Goal: Information Seeking & Learning: Compare options

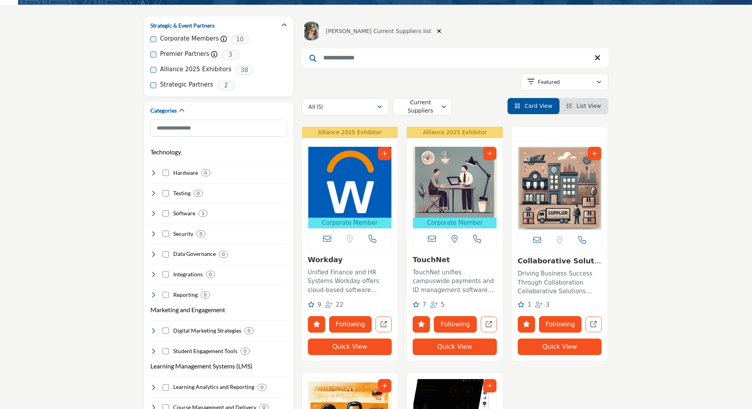
scroll to position [79, 0]
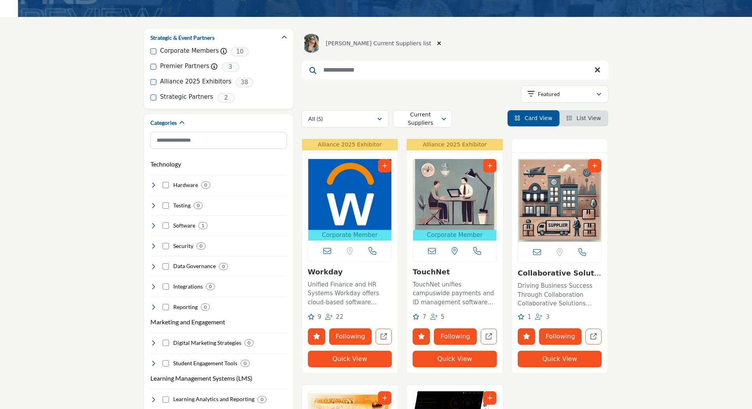
click at [388, 69] on input "Search Keyword" at bounding box center [454, 70] width 307 height 19
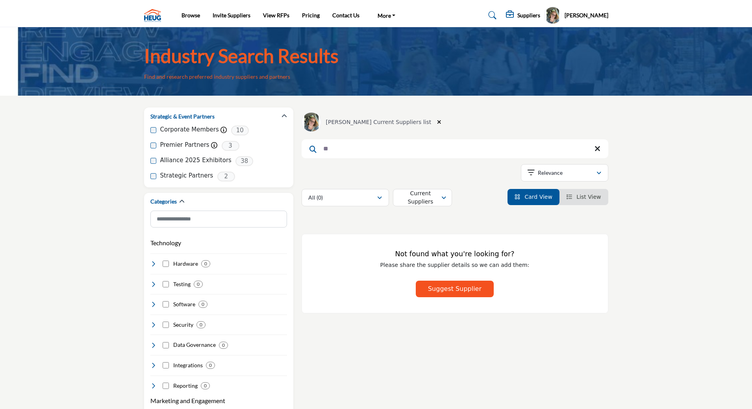
type input "*"
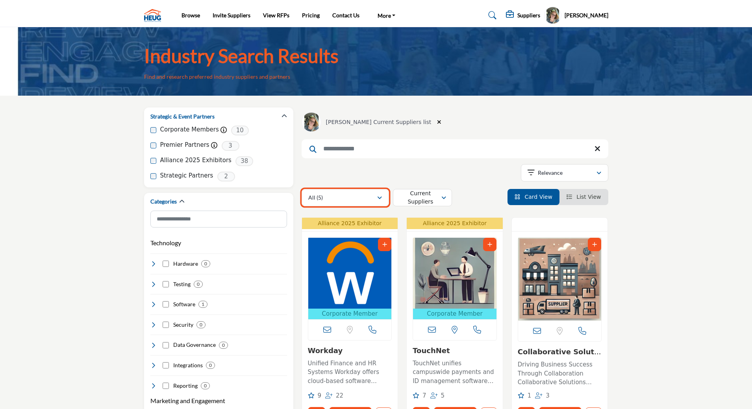
click at [372, 196] on div "All (5)" at bounding box center [342, 197] width 68 height 9
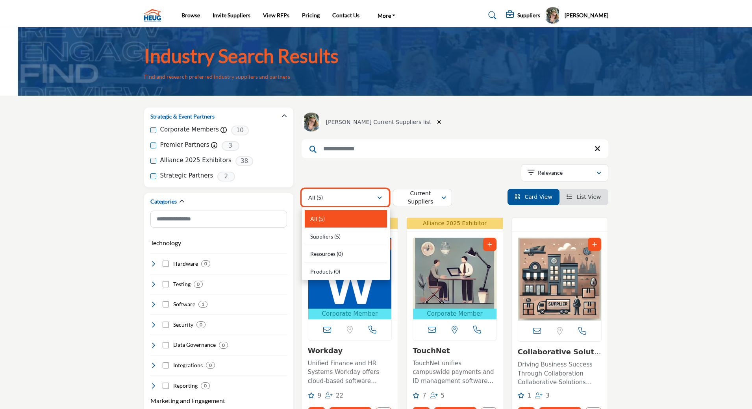
click at [371, 193] on div "All (5)" at bounding box center [342, 197] width 68 height 9
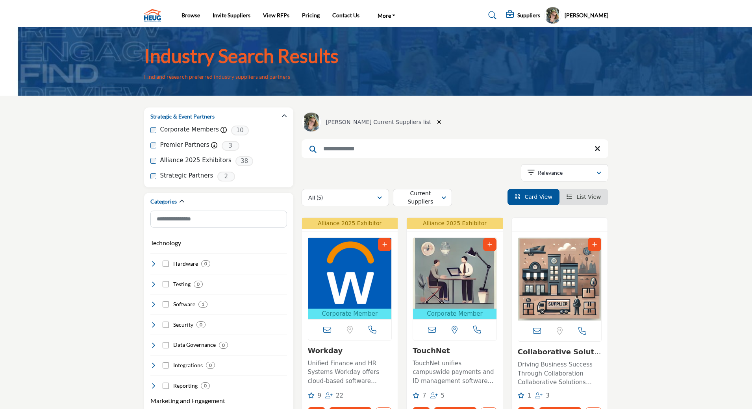
click at [378, 176] on div "Showing 5 results out of 5" at bounding box center [454, 174] width 307 height 20
drag, startPoint x: 420, startPoint y: 122, endPoint x: 300, endPoint y: 124, distance: 120.9
click at [437, 122] on icon "button" at bounding box center [439, 122] width 4 height 6
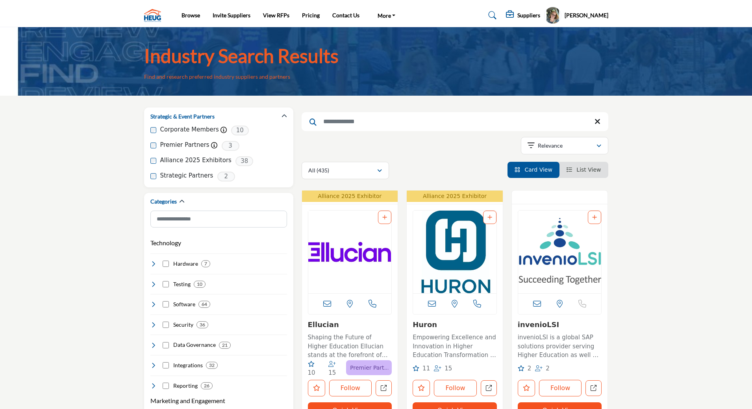
click at [429, 145] on div "Showing 21 results out of 435" at bounding box center [454, 147] width 307 height 20
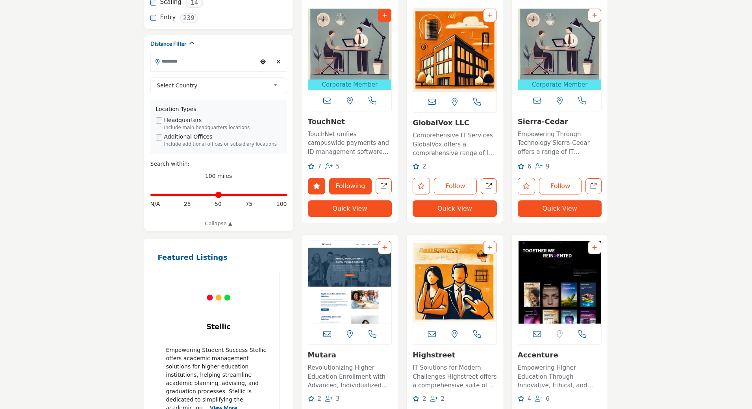
scroll to position [1417, 0]
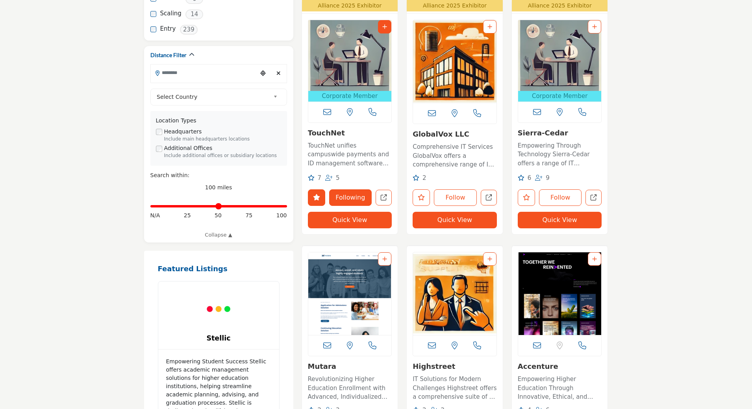
click at [594, 25] on icon "Add To List" at bounding box center [594, 27] width 5 height 6
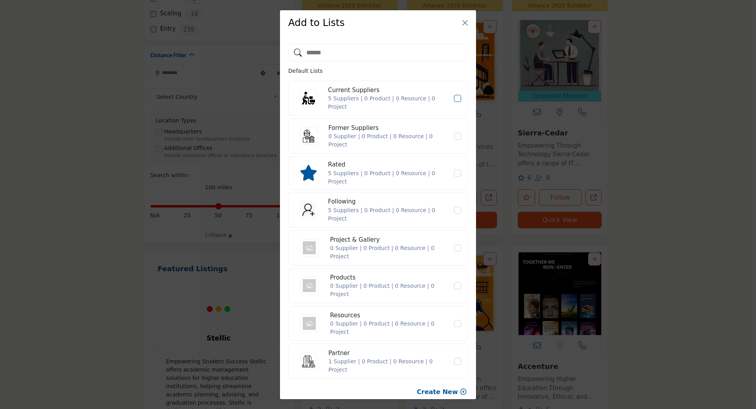
click at [455, 98] on icon "Current Suppliers" at bounding box center [457, 98] width 5 height 4
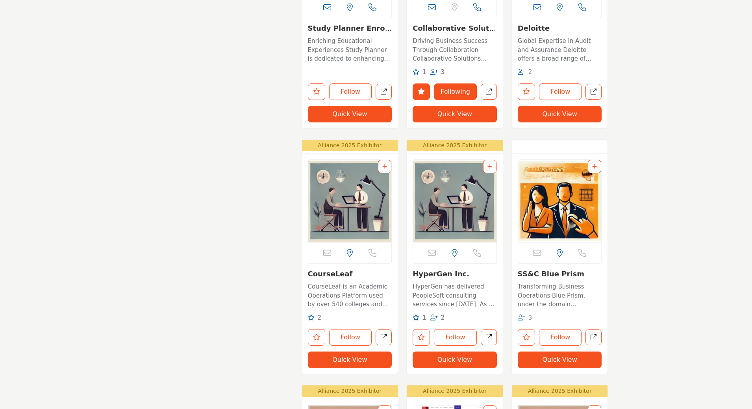
scroll to position [2243, 0]
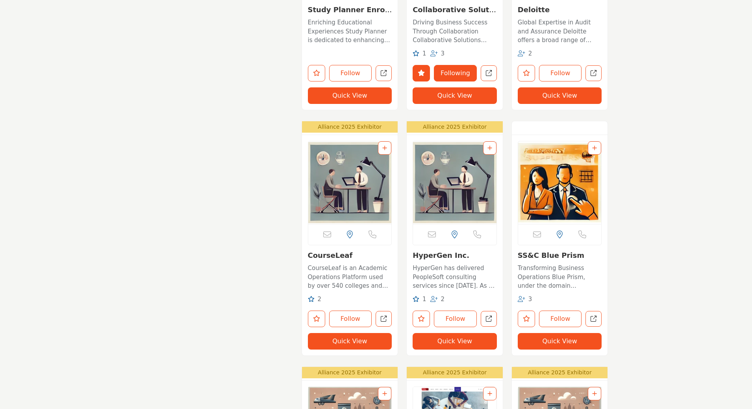
click at [387, 146] on div at bounding box center [384, 147] width 13 height 13
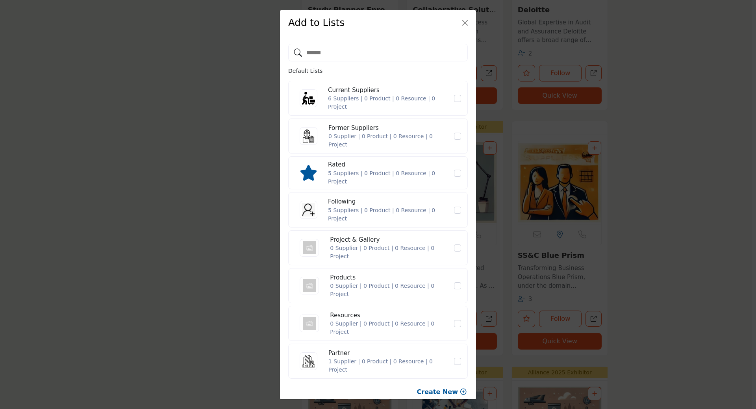
click at [346, 100] on div "6 Suppliers | 0 Product | 0 Resource | 0 Project" at bounding box center [390, 102] width 125 height 17
click at [455, 98] on icon "Current Suppliers" at bounding box center [457, 98] width 5 height 4
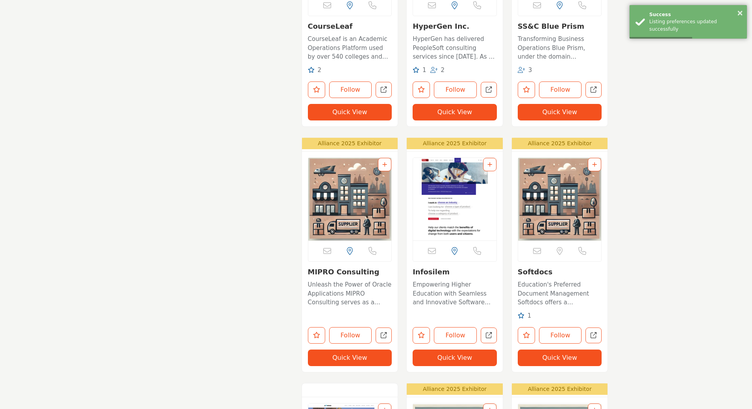
scroll to position [2519, 0]
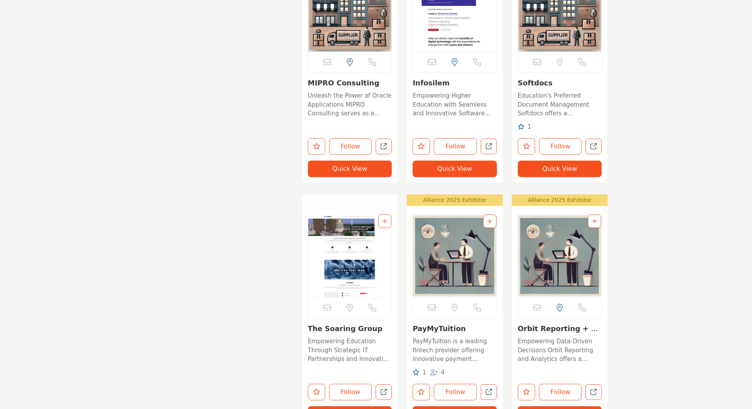
scroll to position [2716, 0]
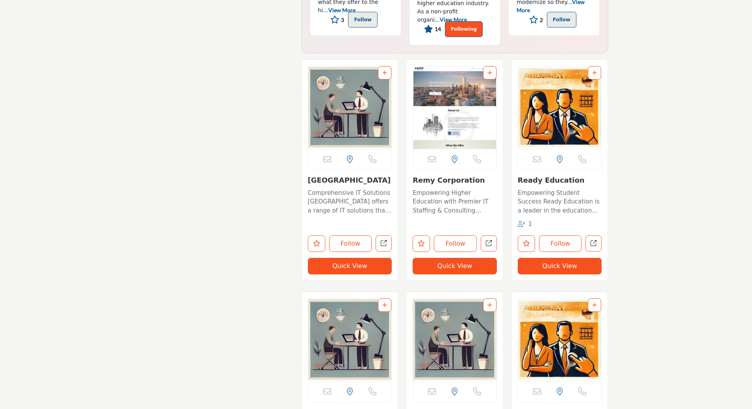
scroll to position [3778, 0]
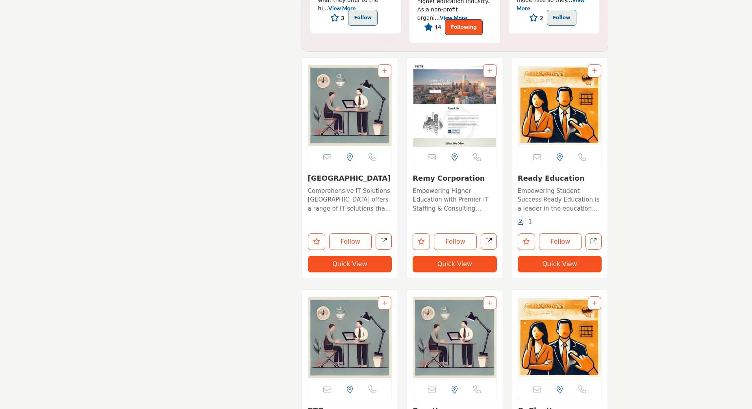
click at [594, 71] on icon "Add To List" at bounding box center [594, 71] width 5 height 6
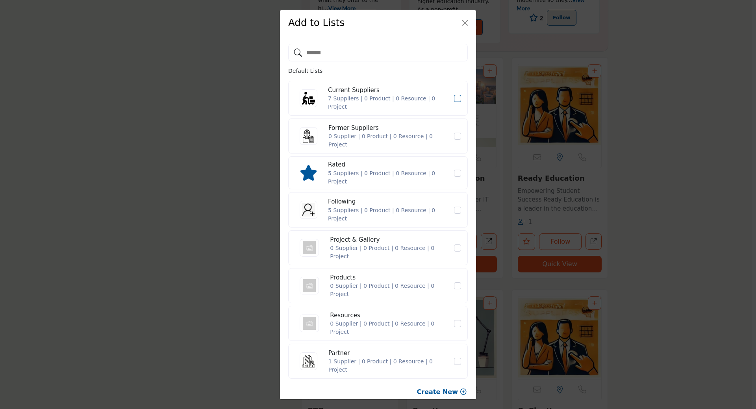
click at [455, 98] on icon "Current Suppliers" at bounding box center [457, 98] width 5 height 4
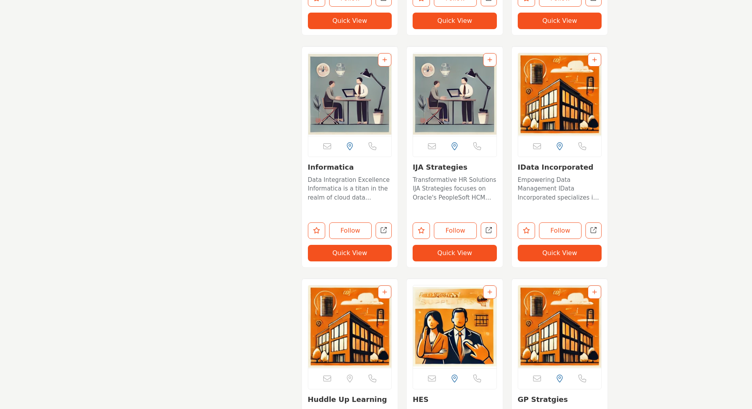
scroll to position [4959, 0]
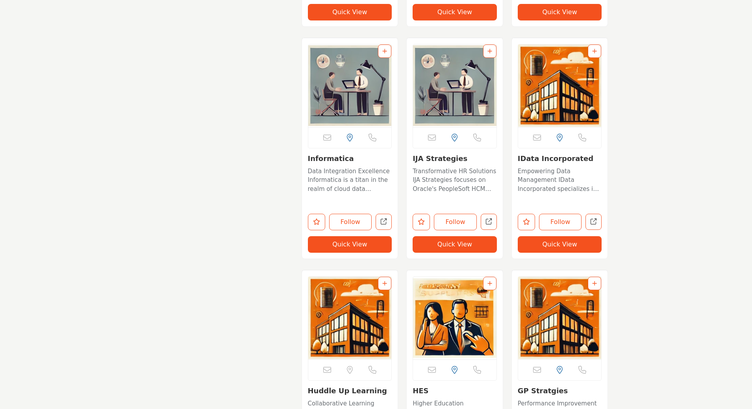
click at [386, 49] on icon "Add To List" at bounding box center [384, 51] width 5 height 6
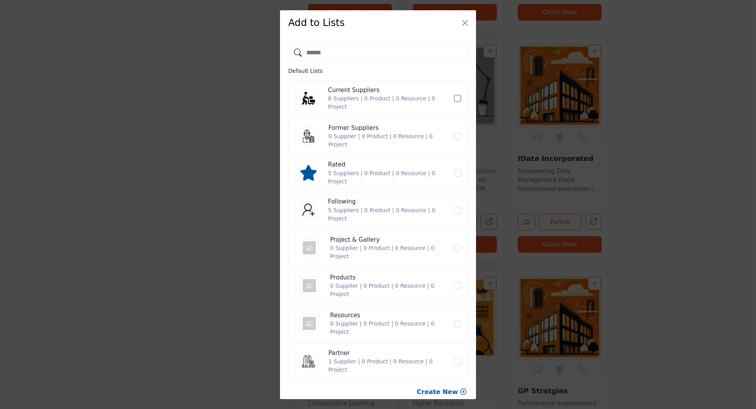
click at [455, 98] on icon "Current Suppliers" at bounding box center [457, 98] width 5 height 4
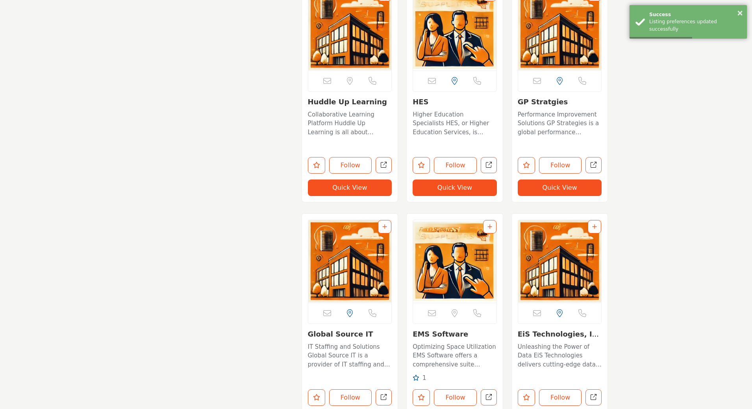
scroll to position [5274, 0]
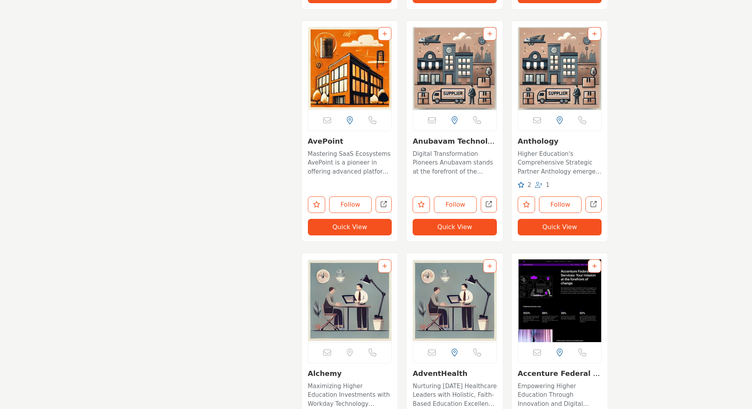
scroll to position [6297, 0]
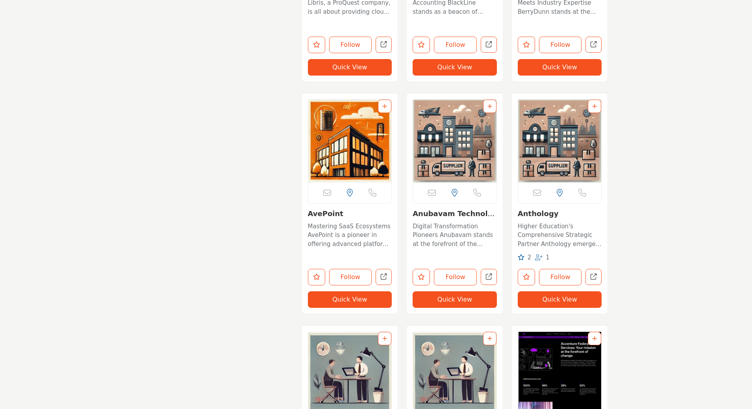
click at [594, 107] on icon "Add To List" at bounding box center [594, 107] width 5 height 6
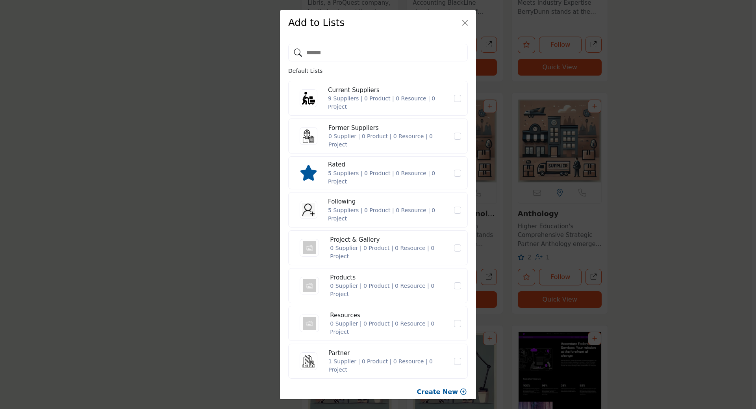
click at [455, 98] on span "Current Suppliers" at bounding box center [457, 98] width 7 height 7
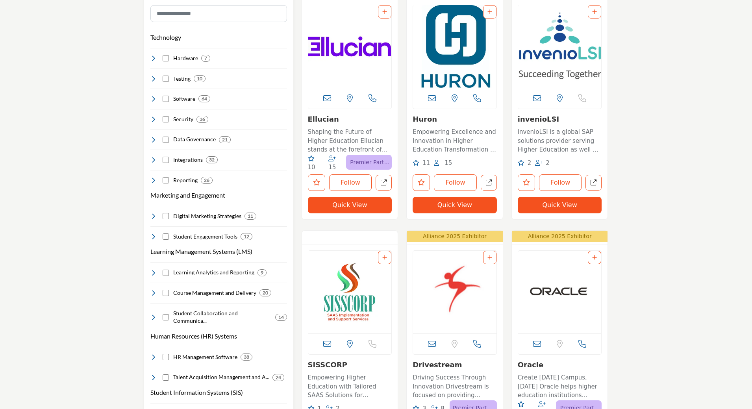
scroll to position [0, 0]
